Goal: Transaction & Acquisition: Purchase product/service

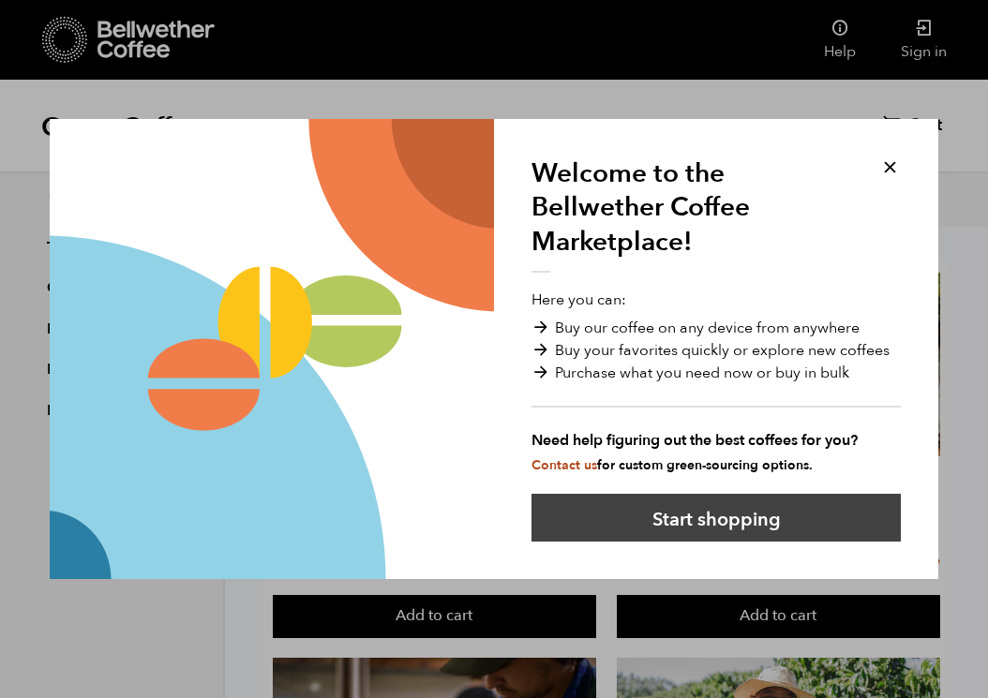
click at [679, 529] on button "Start shopping" at bounding box center [715, 518] width 369 height 48
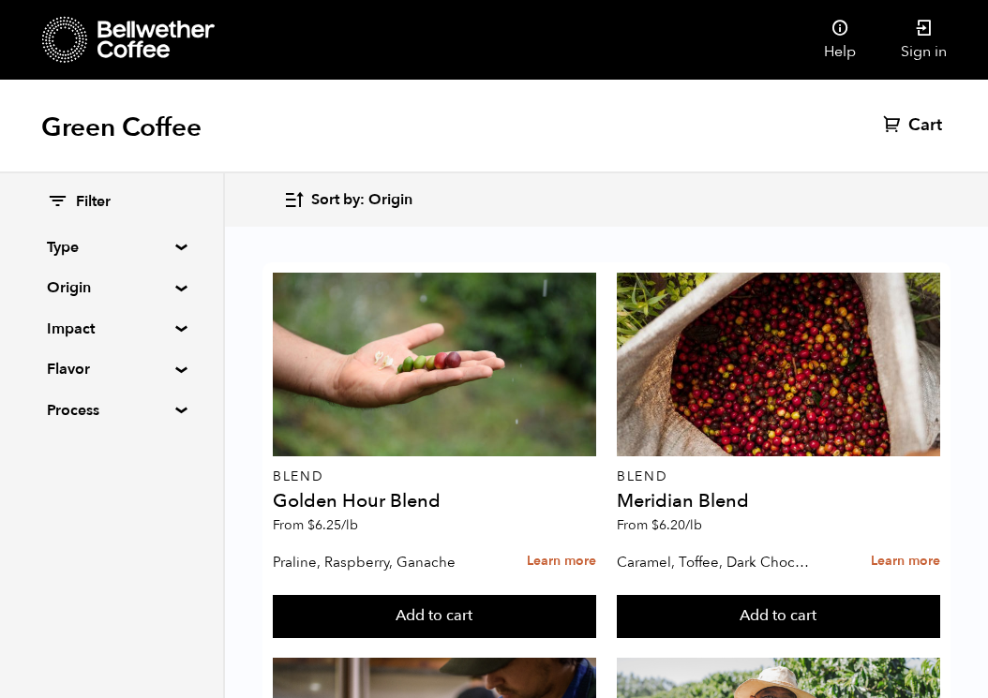
scroll to position [280, 0]
click at [153, 237] on summary "Type" at bounding box center [111, 247] width 129 height 22
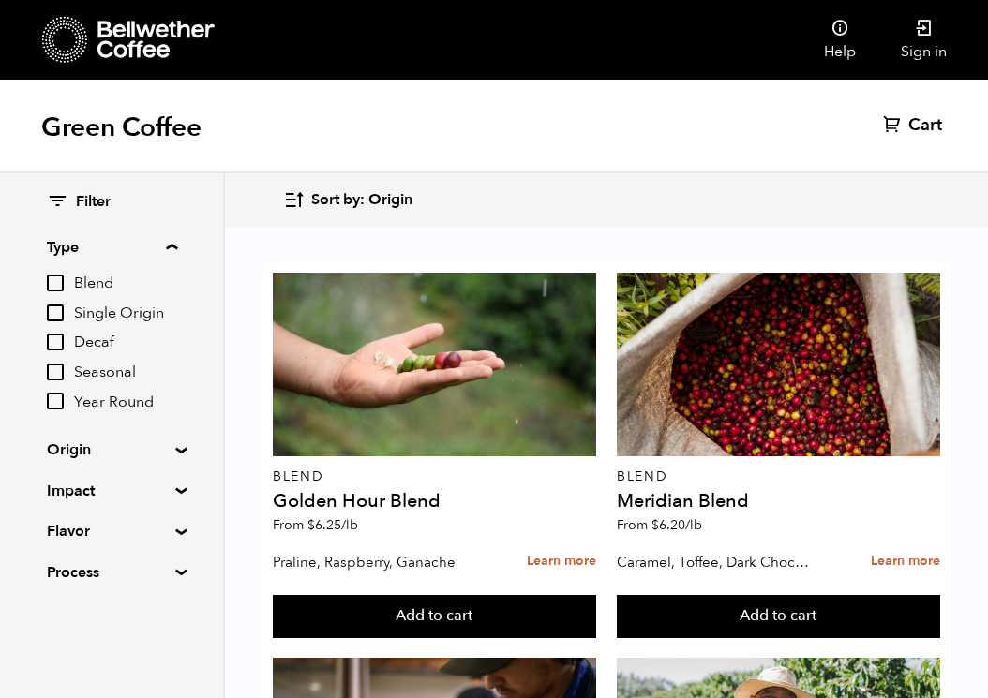
click at [50, 284] on input "Blend" at bounding box center [55, 283] width 17 height 17
checkbox input "true"
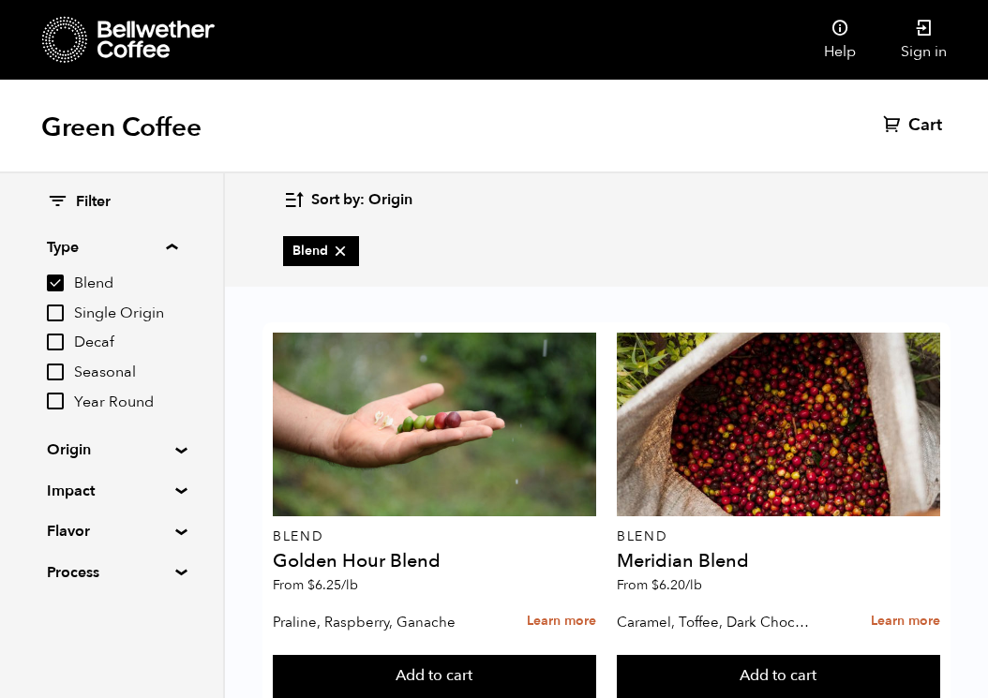
click at [64, 401] on input "Year Round" at bounding box center [55, 401] width 17 height 17
checkbox input "true"
click at [293, 201] on icon "button" at bounding box center [294, 200] width 22 height 22
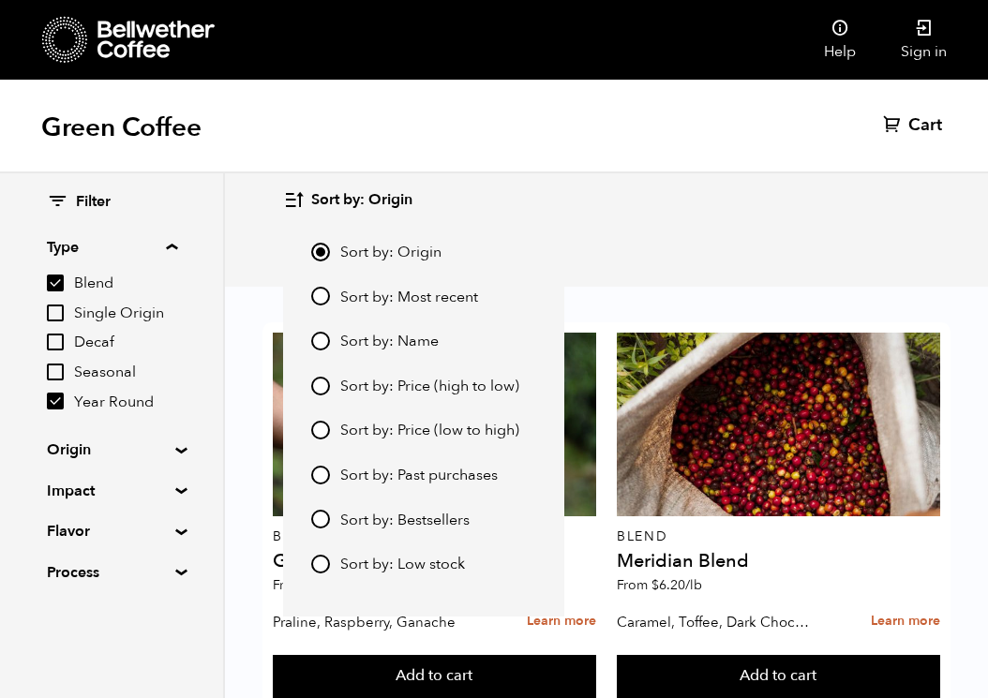
click at [328, 385] on input "Sort by: Price (high to low)" at bounding box center [320, 386] width 19 height 19
radio input "true"
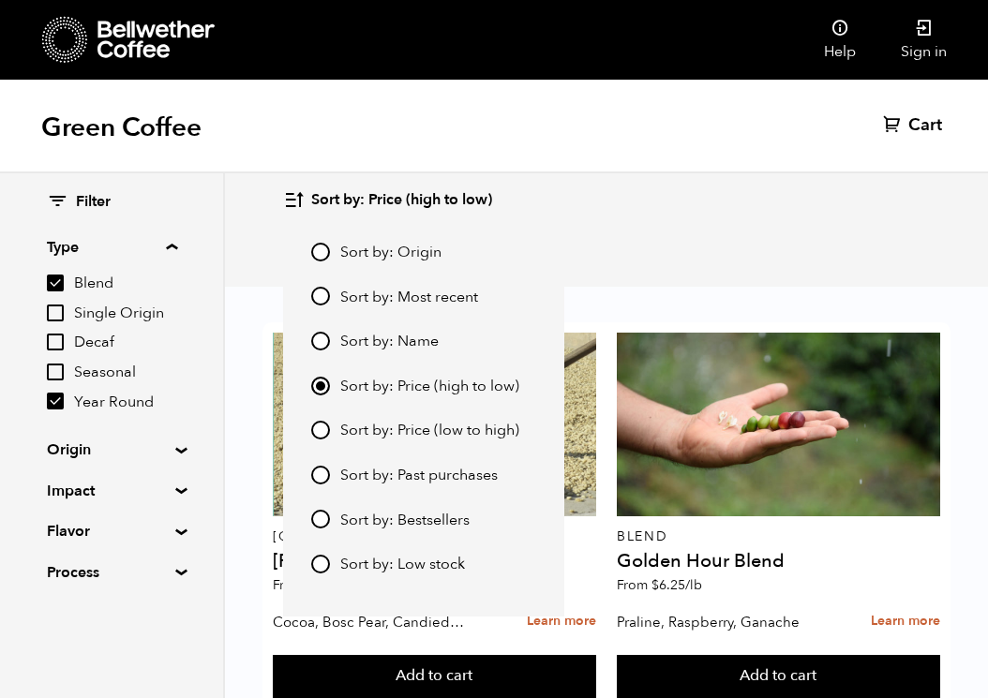
click at [606, 244] on div "Blend Year Round" at bounding box center [606, 252] width 646 height 60
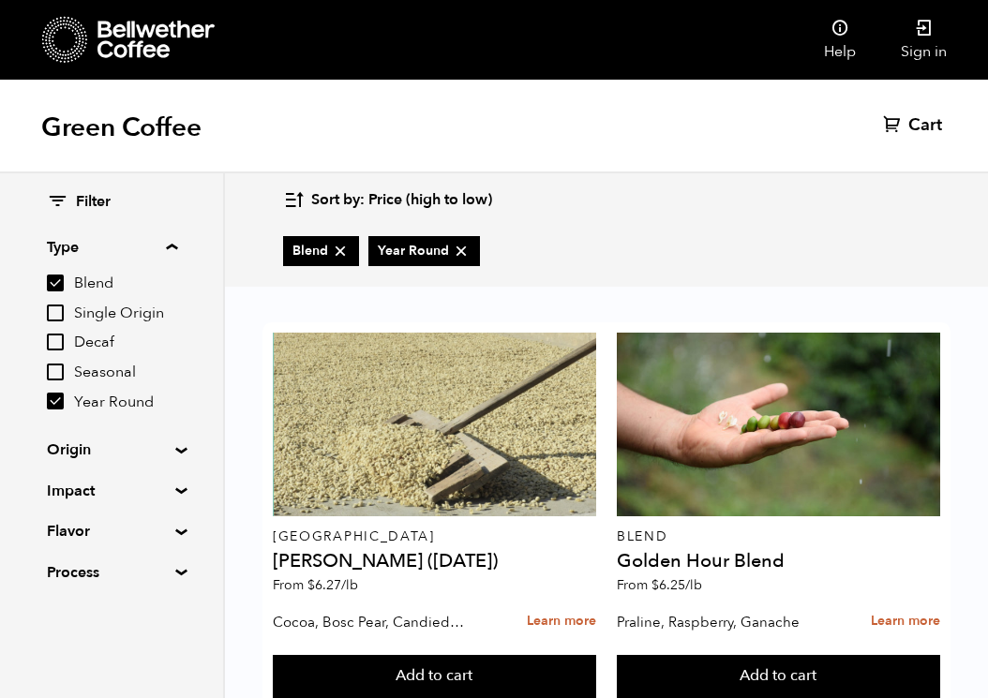
scroll to position [937, 0]
click at [323, 198] on span "Sort by: Price (high to low)" at bounding box center [401, 200] width 181 height 21
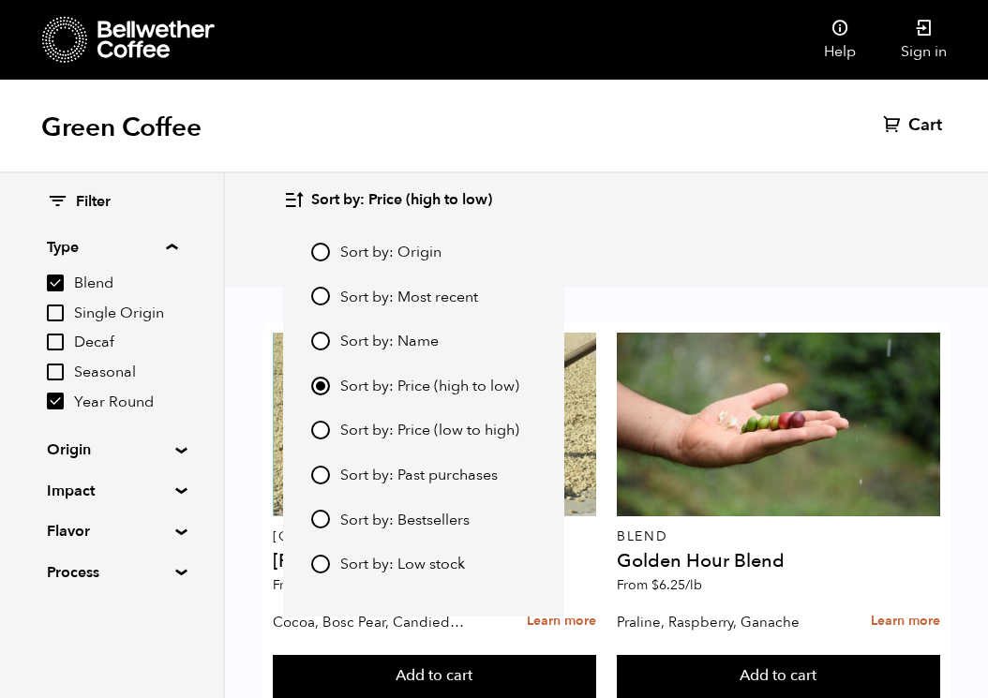
click at [366, 428] on span "Sort by: Price (low to high)" at bounding box center [429, 431] width 179 height 21
click at [330, 428] on input "Sort by: Price (low to high)" at bounding box center [320, 430] width 19 height 19
radio input "true"
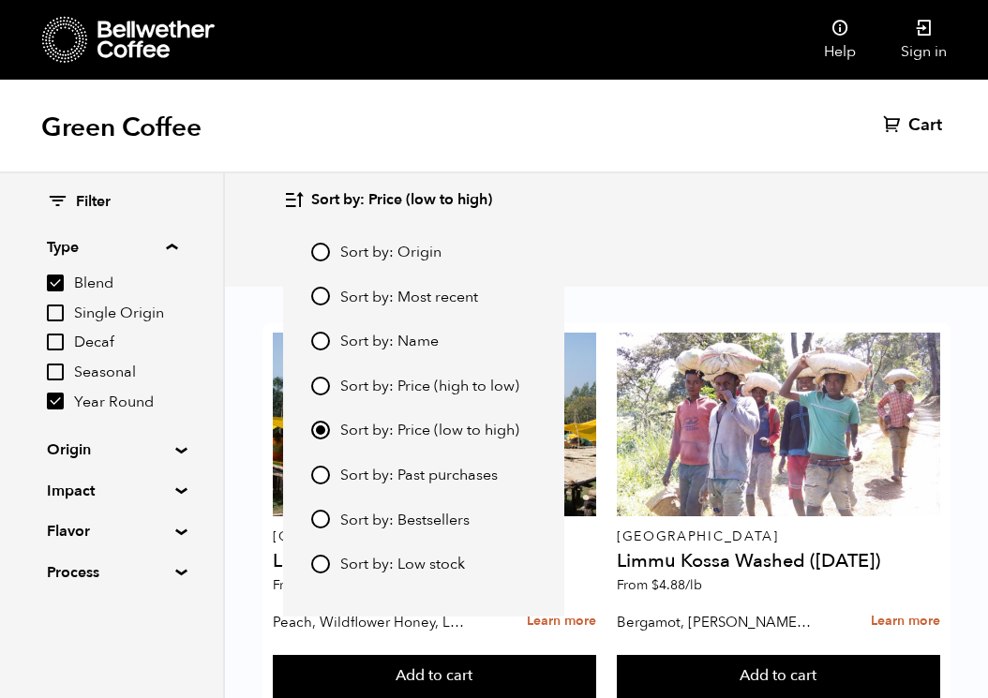
scroll to position [375, 0]
click at [688, 182] on div "Sort by: Price (low to high) Sort by: Origin Sort by: Most recent Sort by: Name…" at bounding box center [606, 200] width 646 height 44
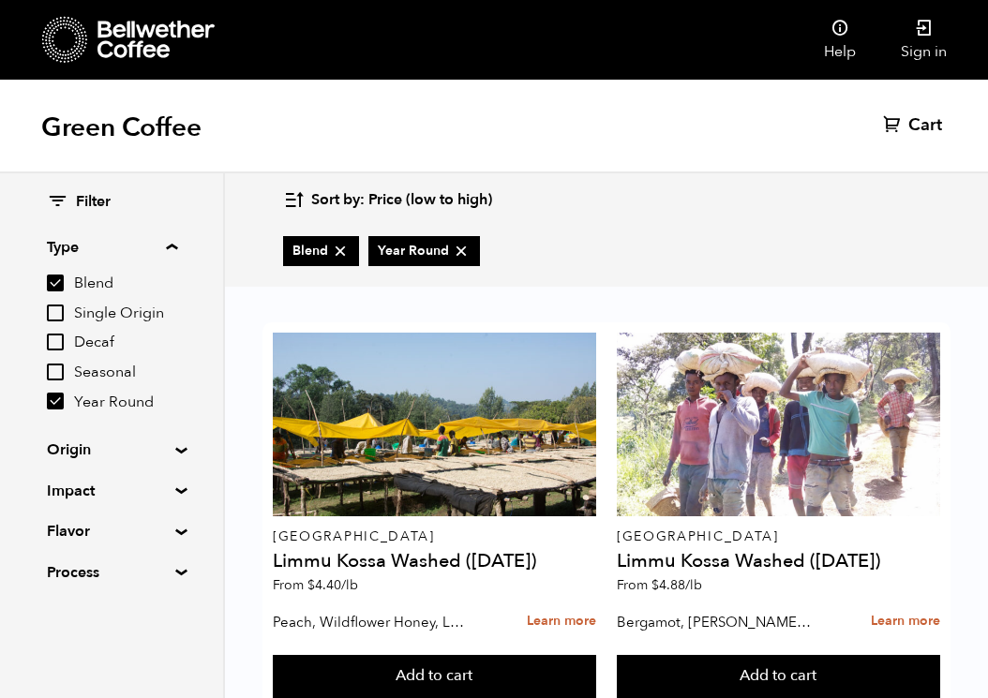
scroll to position [937, 0]
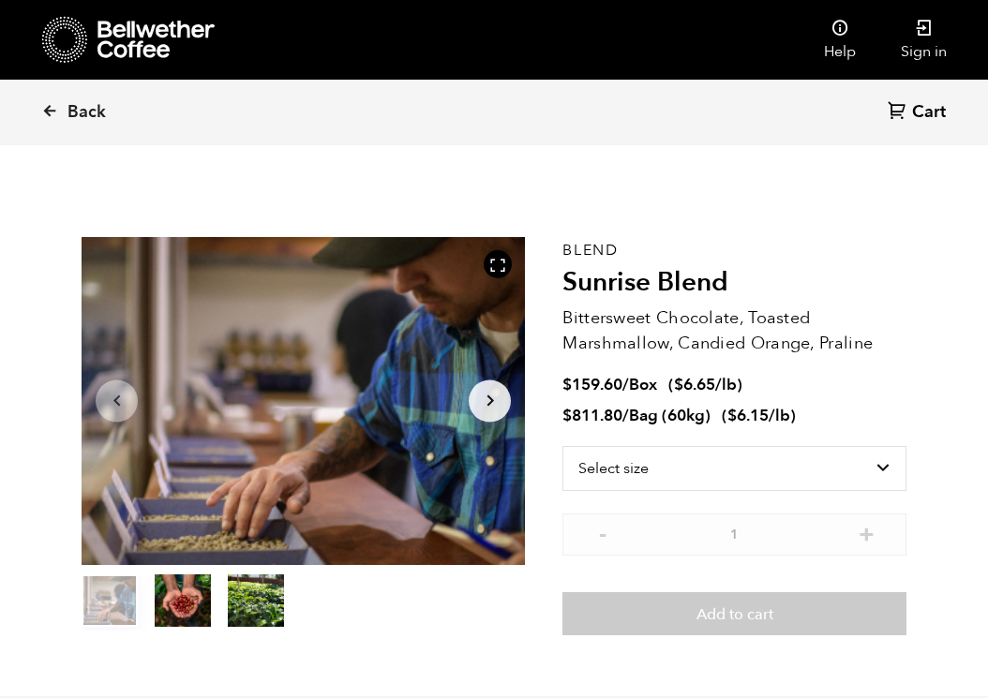
scroll to position [815, 802]
click at [502, 403] on button "Arrow Right" at bounding box center [490, 401] width 42 height 42
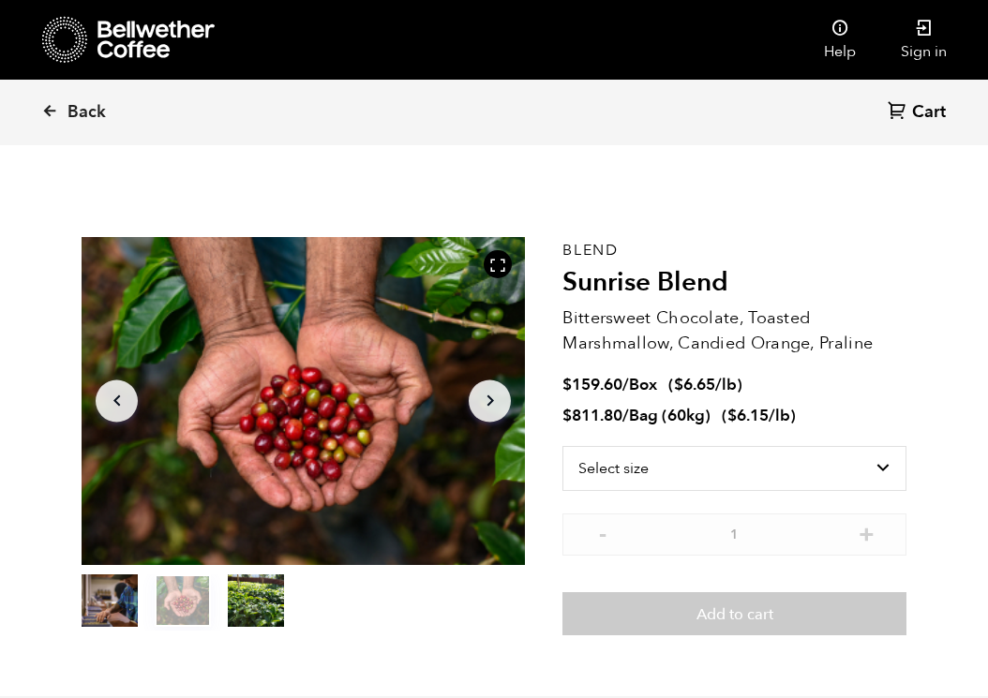
click at [501, 404] on button "Arrow Right" at bounding box center [490, 401] width 42 height 42
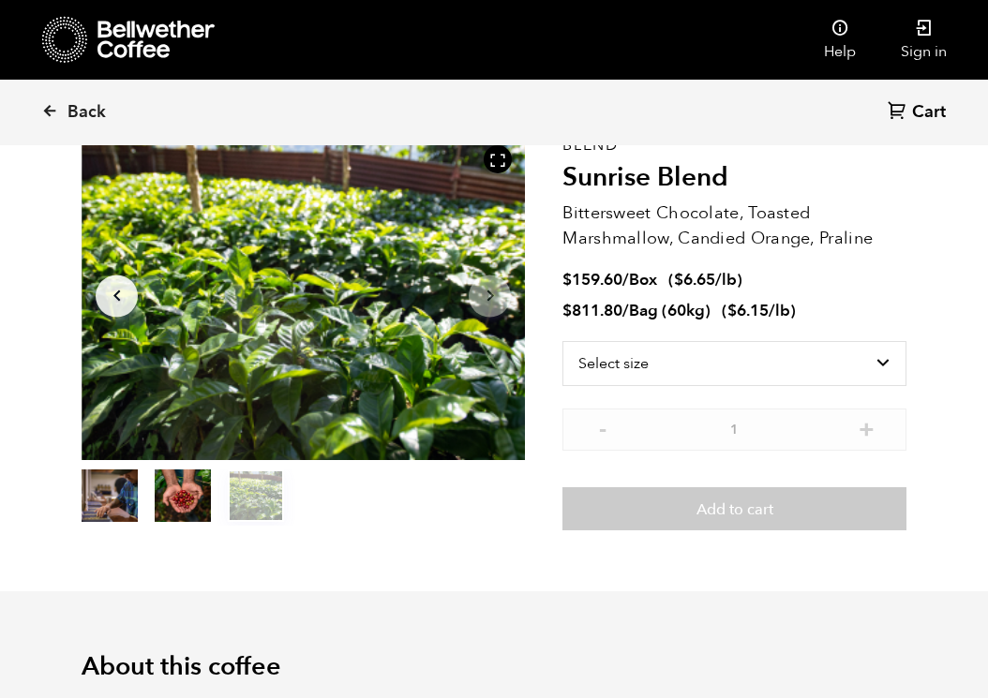
scroll to position [0, 0]
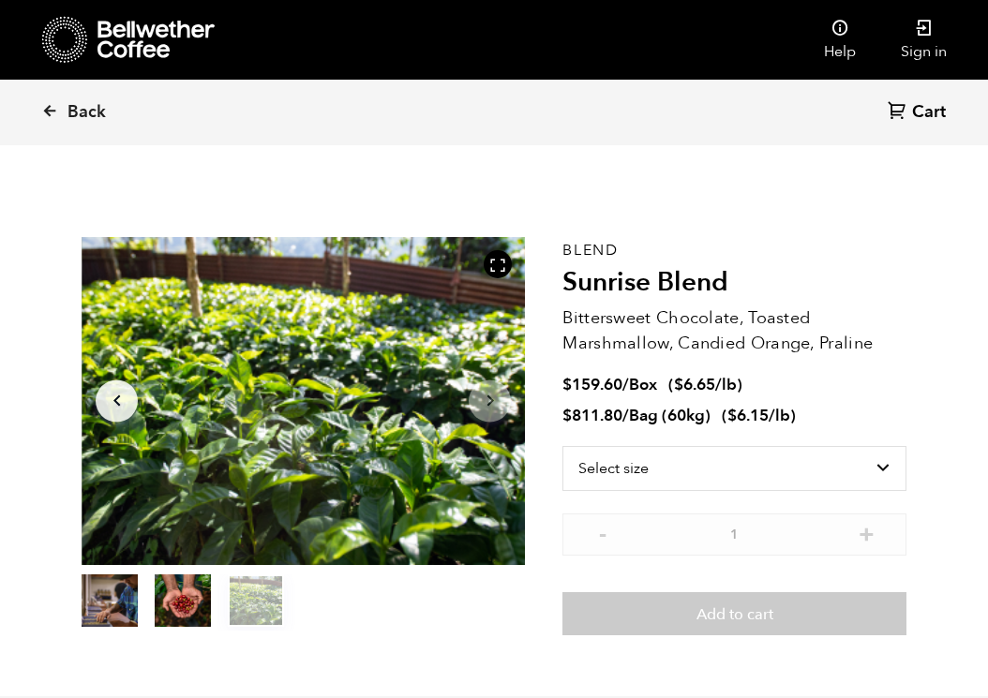
click at [499, 401] on icon "Arrow Right" at bounding box center [490, 401] width 22 height 22
click at [909, 410] on section "Item 3 of 3 Arrow Left Arrow Right item 0 item 1 item 2 Item 3 of 3 Blend Sunri…" at bounding box center [494, 436] width 918 height 520
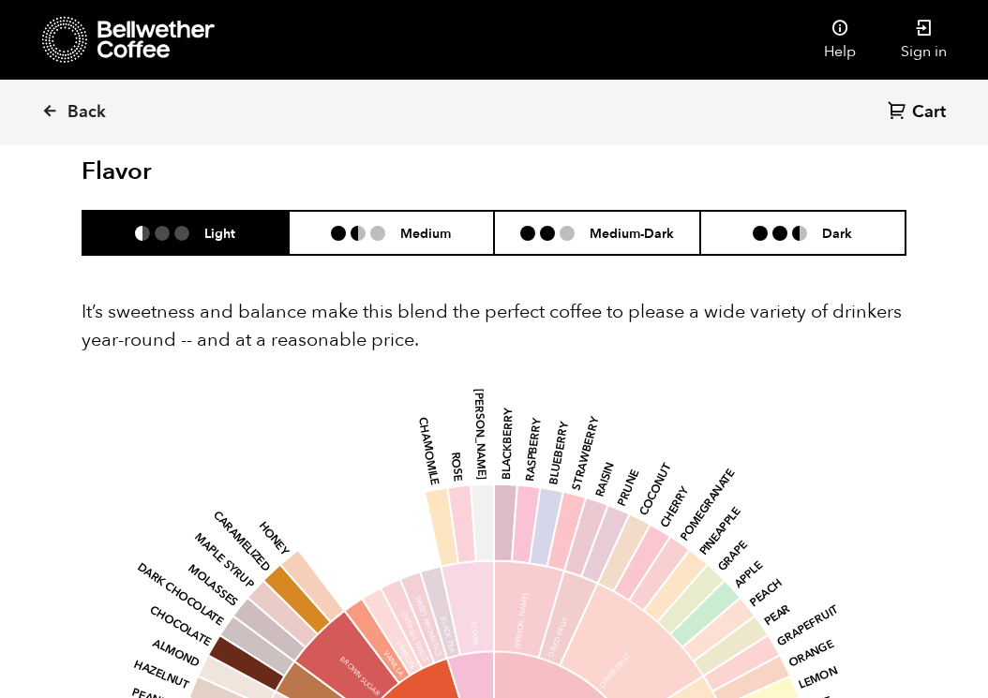
scroll to position [1031, 0]
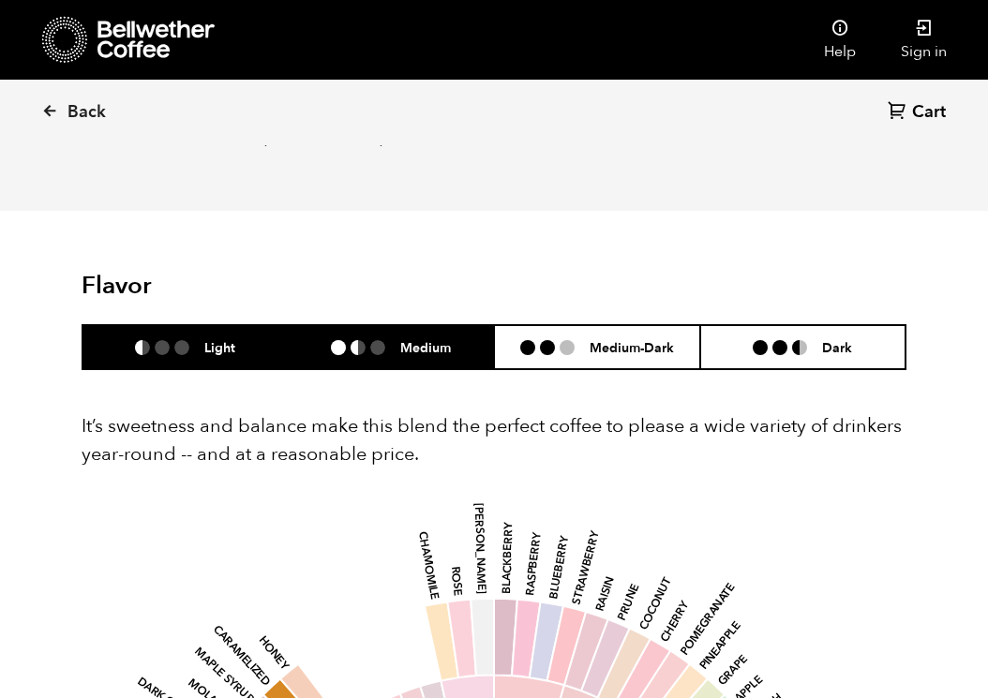
click at [330, 352] on li "Medium" at bounding box center [392, 347] width 206 height 44
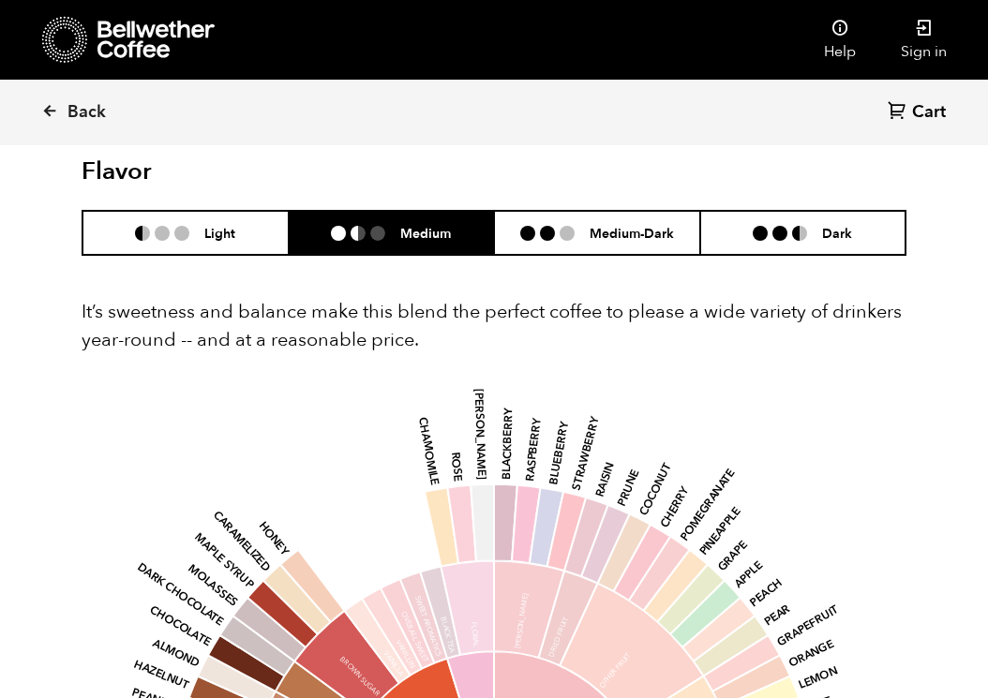
scroll to position [1125, 0]
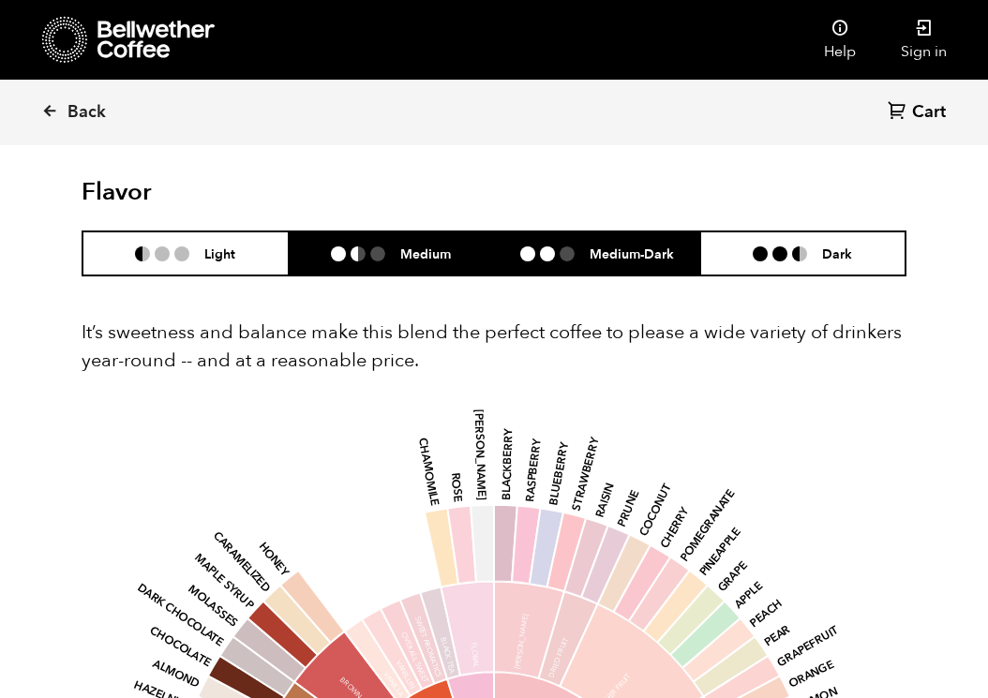
click at [643, 243] on li "Medium-Dark" at bounding box center [597, 253] width 206 height 44
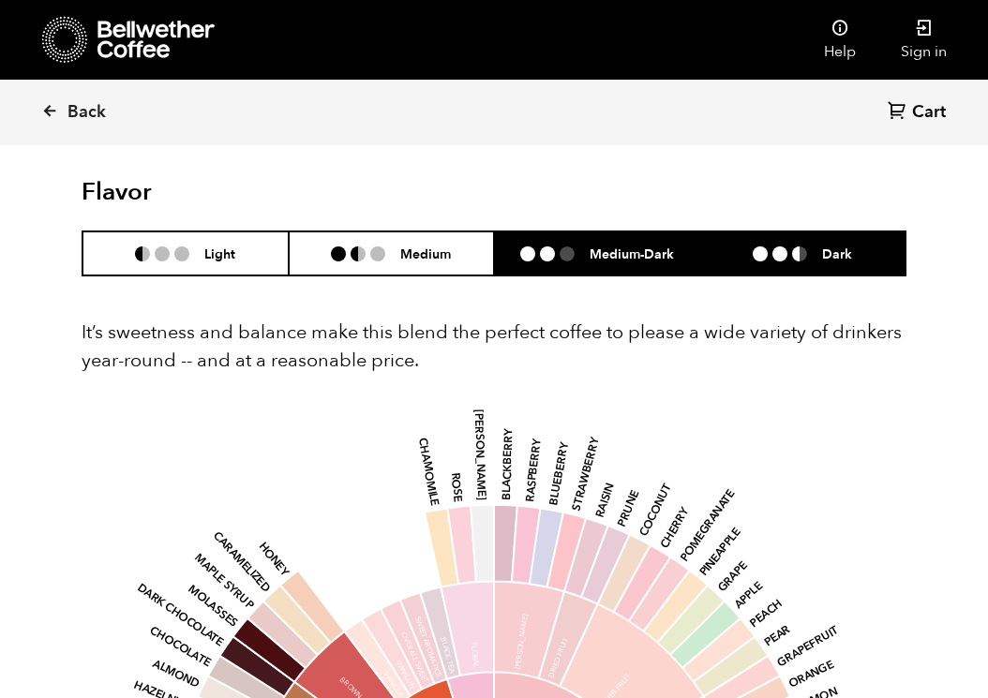
click at [851, 243] on li "Dark" at bounding box center [803, 253] width 206 height 44
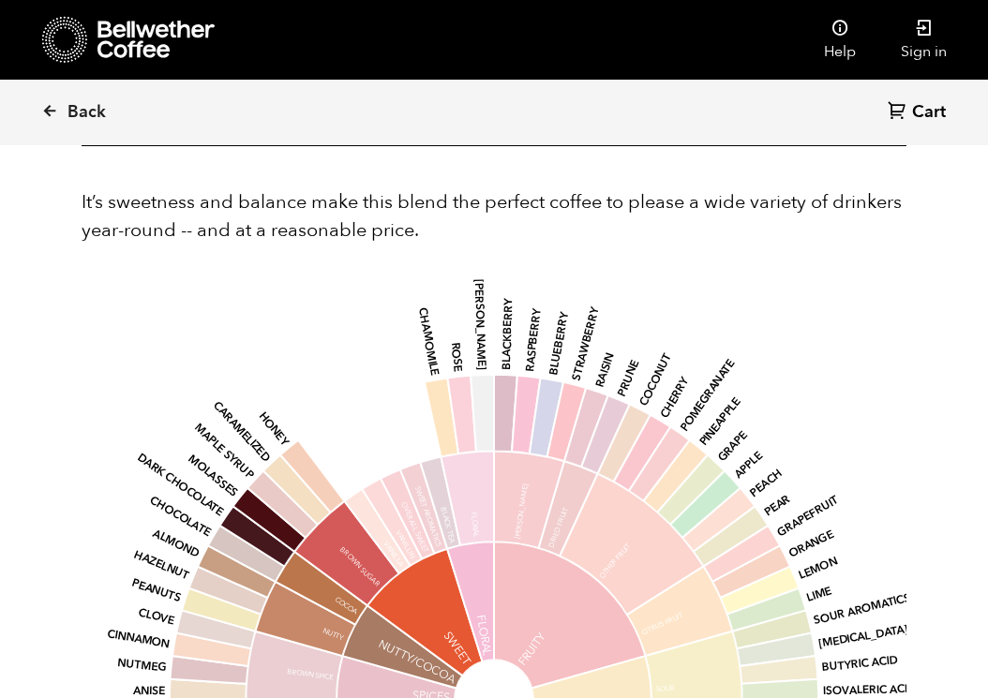
scroll to position [1218, 0]
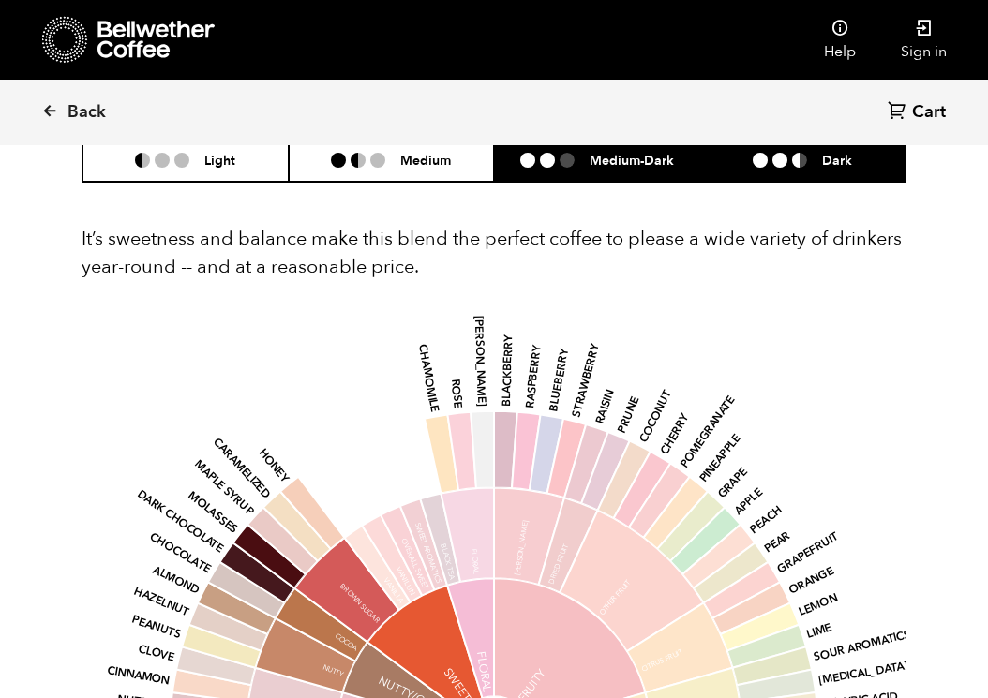
click at [612, 156] on h6 "Medium-Dark" at bounding box center [632, 160] width 84 height 16
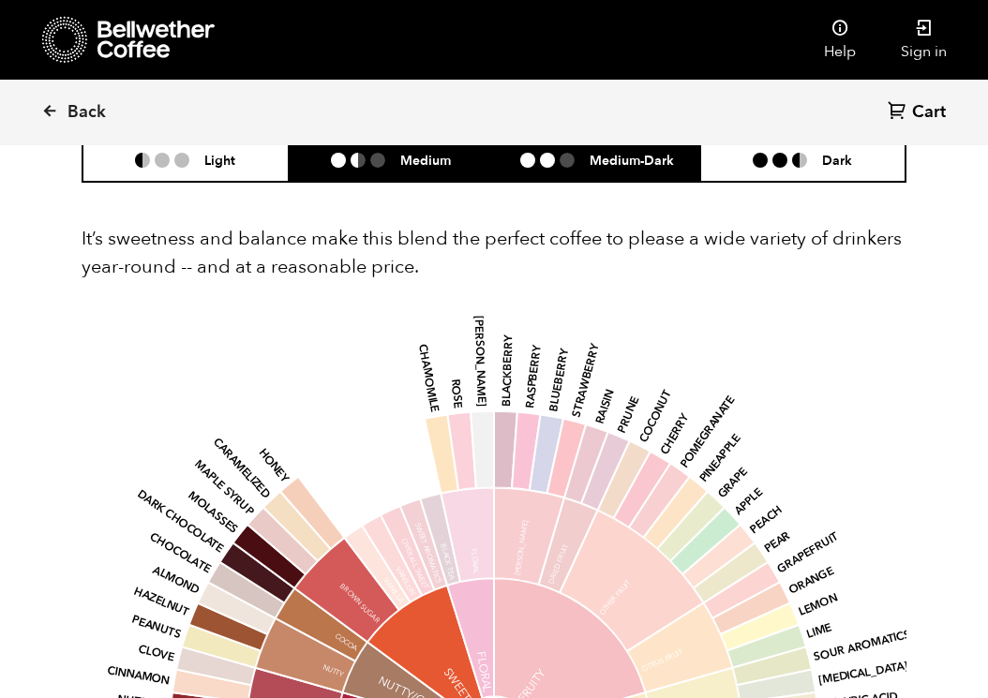
click at [388, 165] on ul at bounding box center [365, 160] width 69 height 15
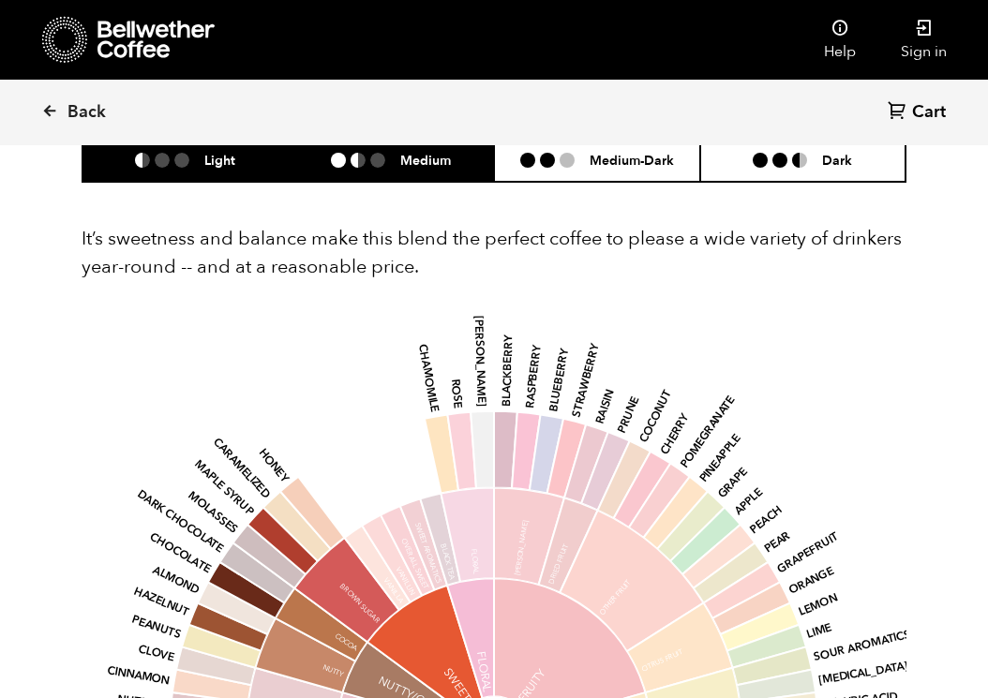
click at [193, 171] on li "Light" at bounding box center [185, 160] width 206 height 44
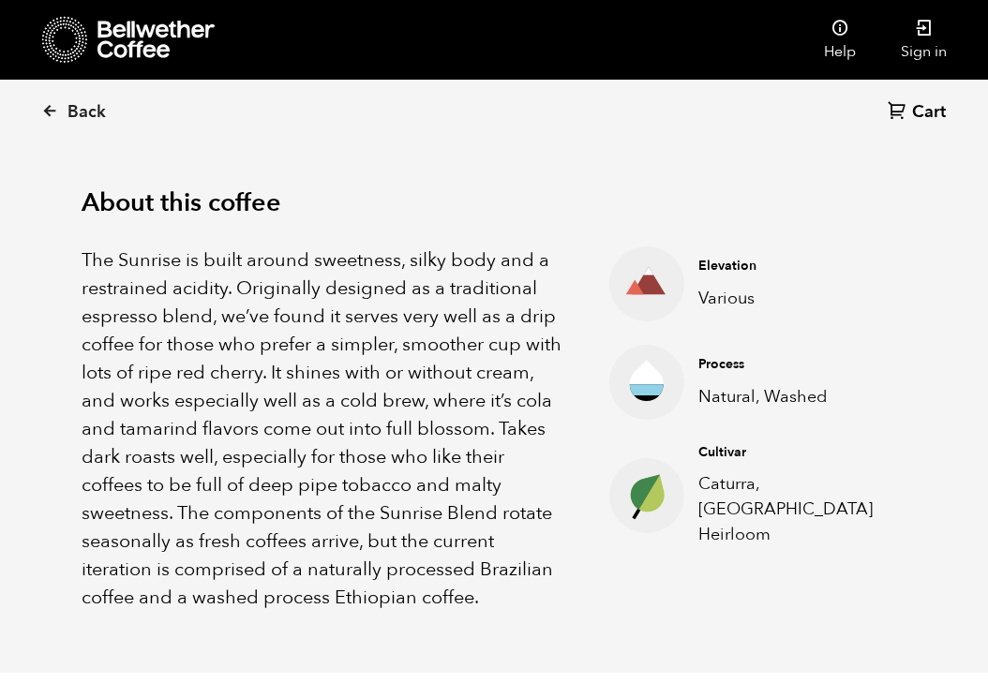
scroll to position [187, 0]
